Goal: Navigation & Orientation: Find specific page/section

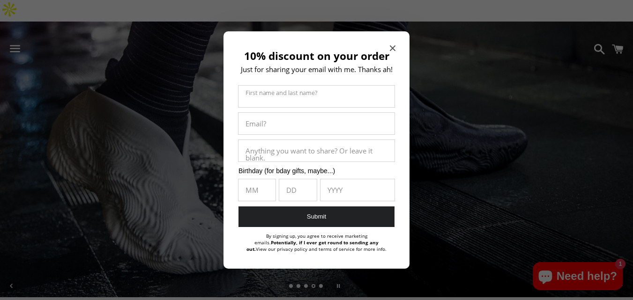
click at [391, 49] on icon "Close modal" at bounding box center [393, 48] width 6 height 6
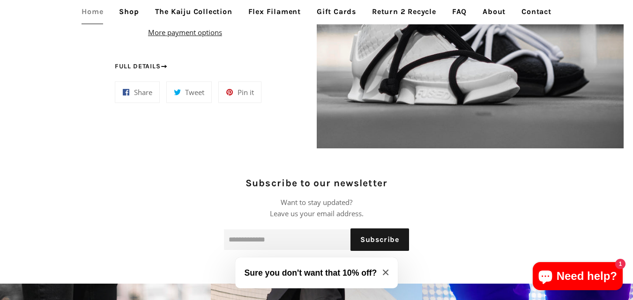
scroll to position [844, 0]
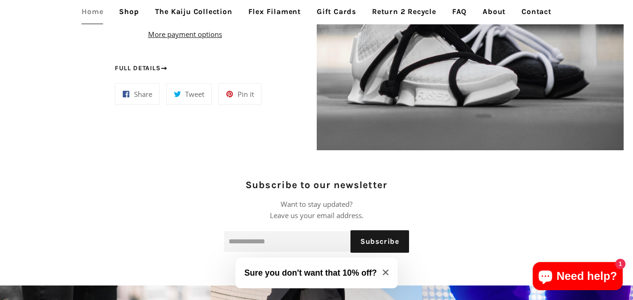
click at [389, 275] on button "Sure you don't want that 10% off?" at bounding box center [316, 273] width 163 height 31
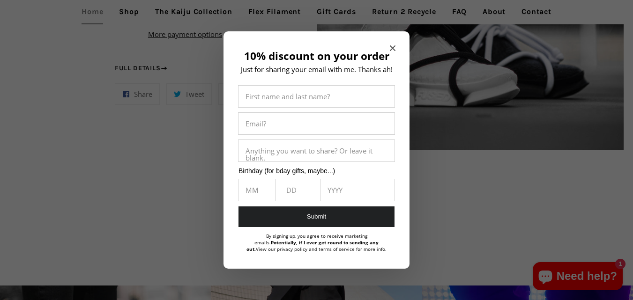
click at [393, 52] on span "Close modal" at bounding box center [393, 48] width 6 height 9
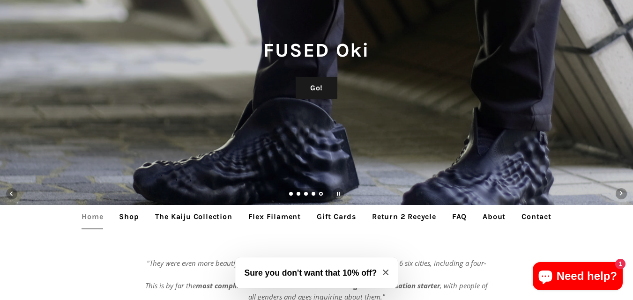
scroll to position [131, 0]
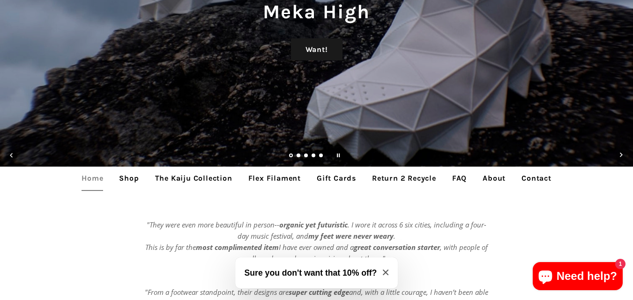
click at [134, 167] on link "Shop" at bounding box center [129, 178] width 34 height 23
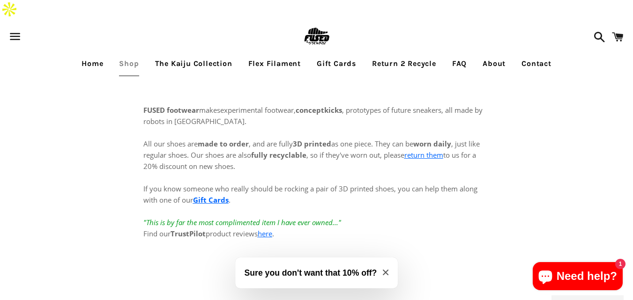
click at [106, 52] on link "Home" at bounding box center [92, 63] width 36 height 23
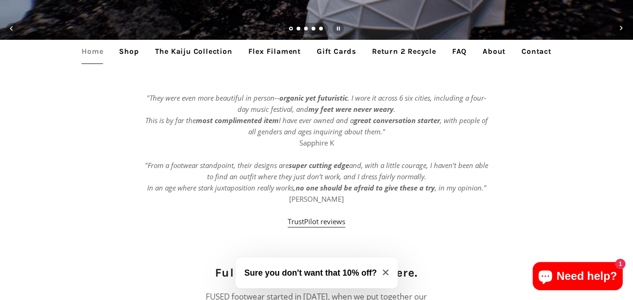
scroll to position [266, 0]
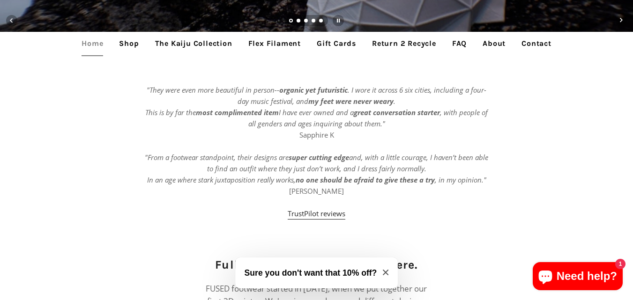
click at [383, 282] on button "Sure you don't want that 10% off?" at bounding box center [316, 273] width 163 height 31
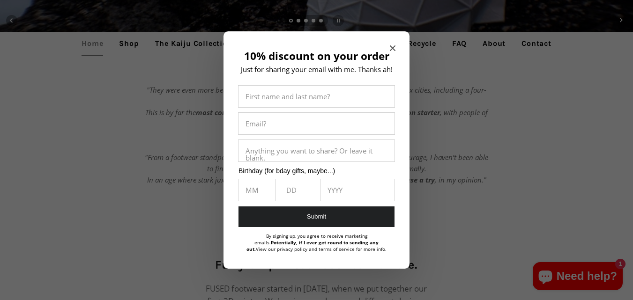
click at [389, 46] on div "10% discount on your order Just for sharing your email with me. Thanks ah! Firs…" at bounding box center [316, 150] width 186 height 238
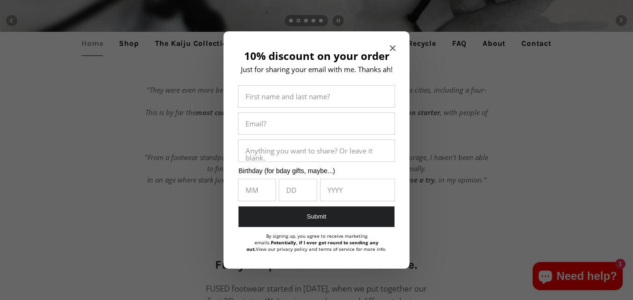
click at [394, 48] on icon "Close modal" at bounding box center [393, 48] width 6 height 6
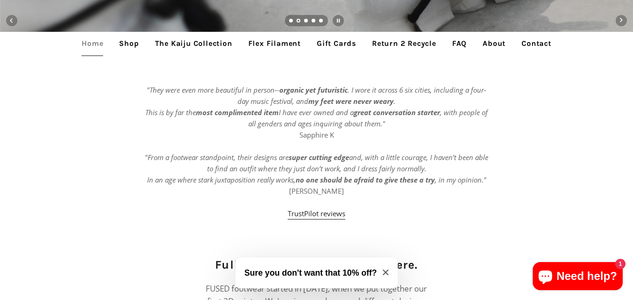
click at [388, 269] on button "Sure you don't want that 10% off?" at bounding box center [316, 273] width 163 height 31
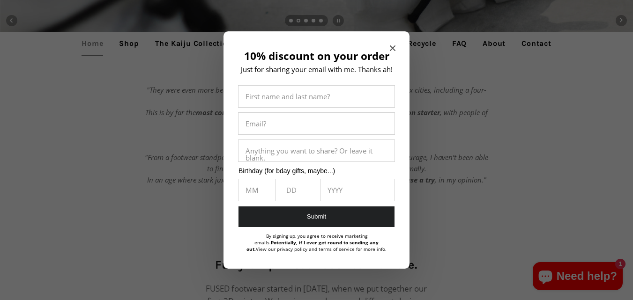
click at [392, 48] on icon "Close modal" at bounding box center [393, 48] width 6 height 6
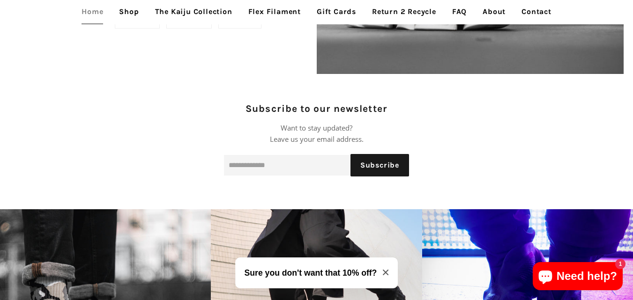
scroll to position [915, 0]
